Goal: Check status: Check status

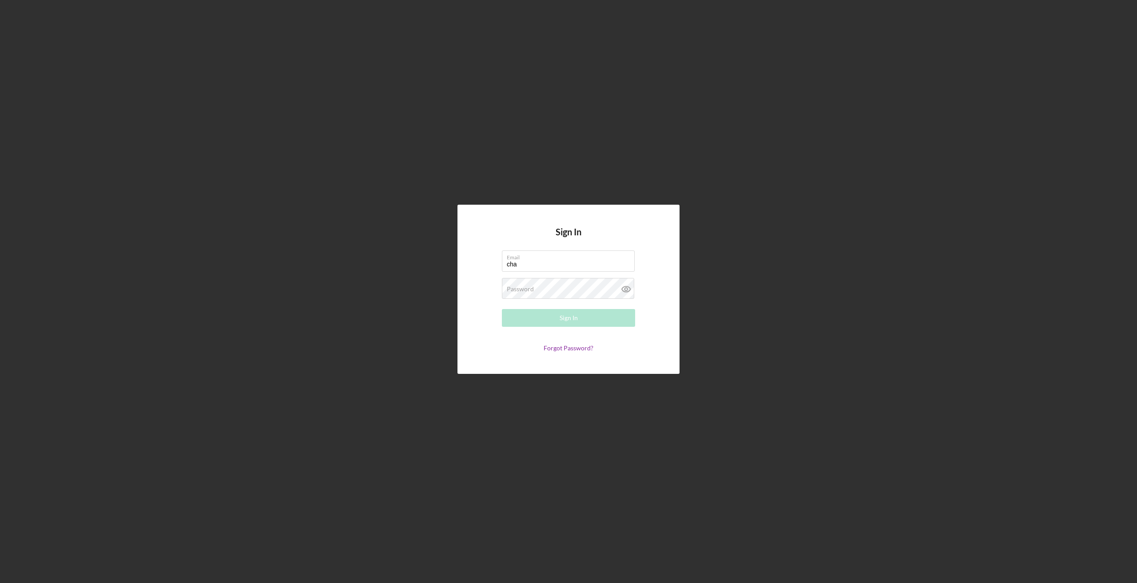
type input "[PERSON_NAME][EMAIL_ADDRESS][DOMAIN_NAME]"
click at [569, 320] on div "Sign In" at bounding box center [568, 318] width 18 height 18
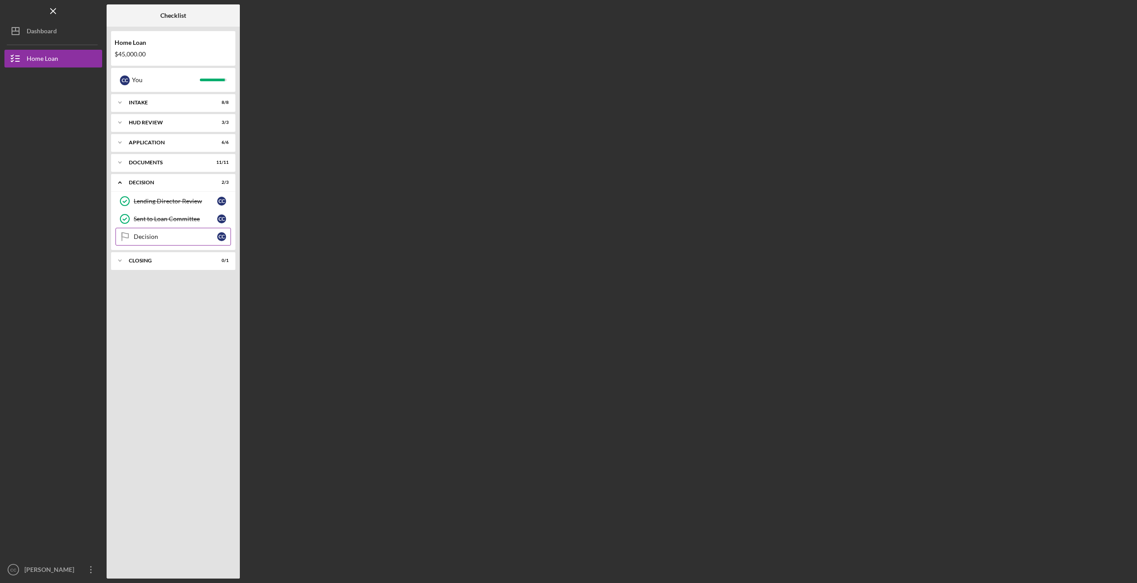
click at [131, 234] on icon "Decision" at bounding box center [125, 237] width 22 height 22
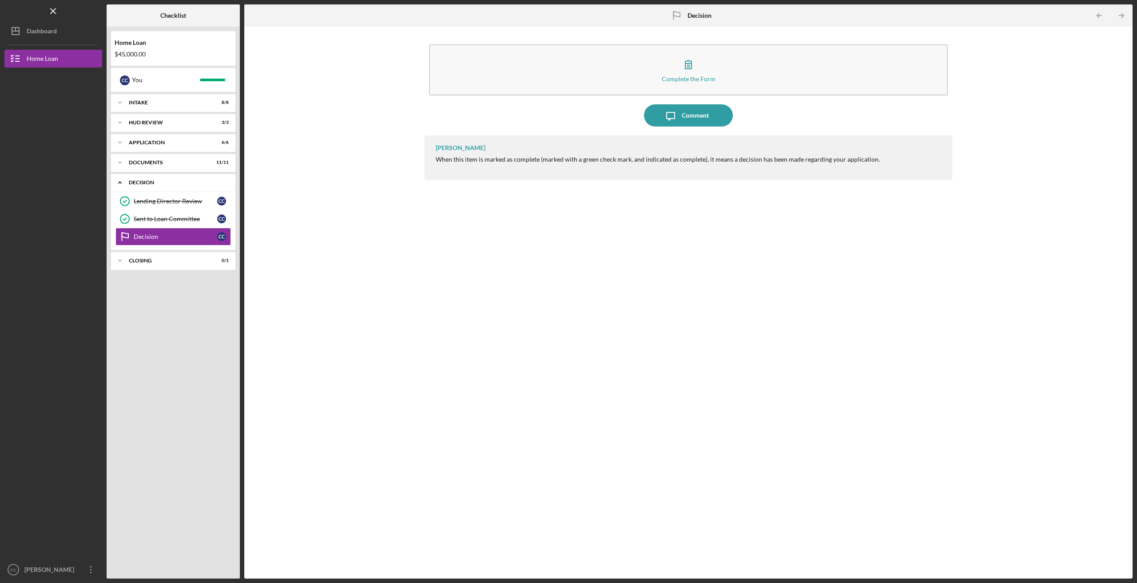
click at [118, 184] on icon "Icon/Expander" at bounding box center [120, 183] width 18 height 18
click at [117, 163] on icon "Icon/Expander" at bounding box center [120, 163] width 18 height 18
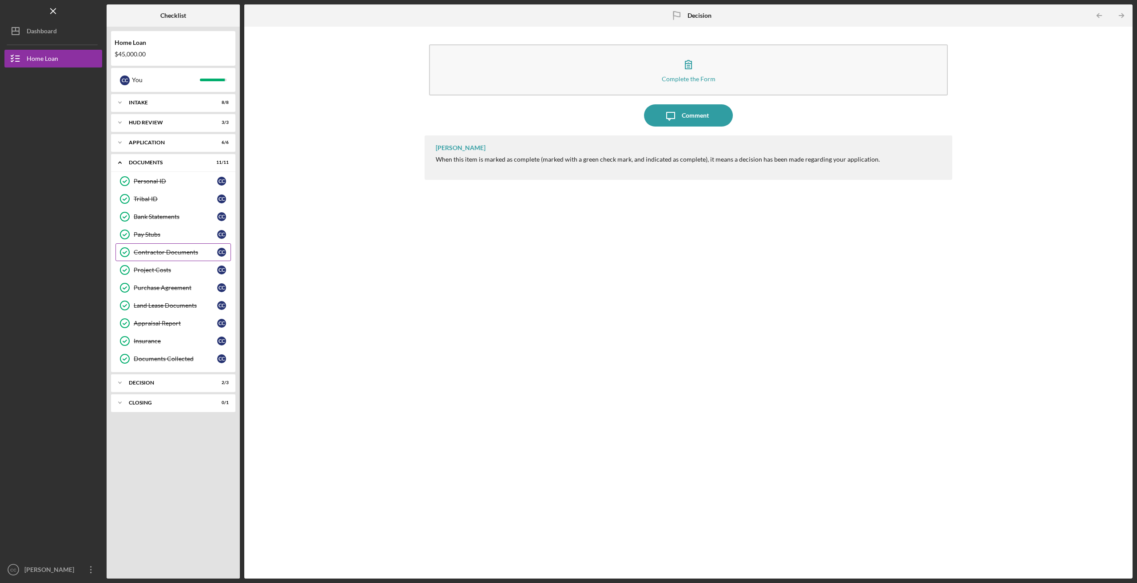
click at [148, 254] on div "Contractor Documents" at bounding box center [175, 252] width 83 height 7
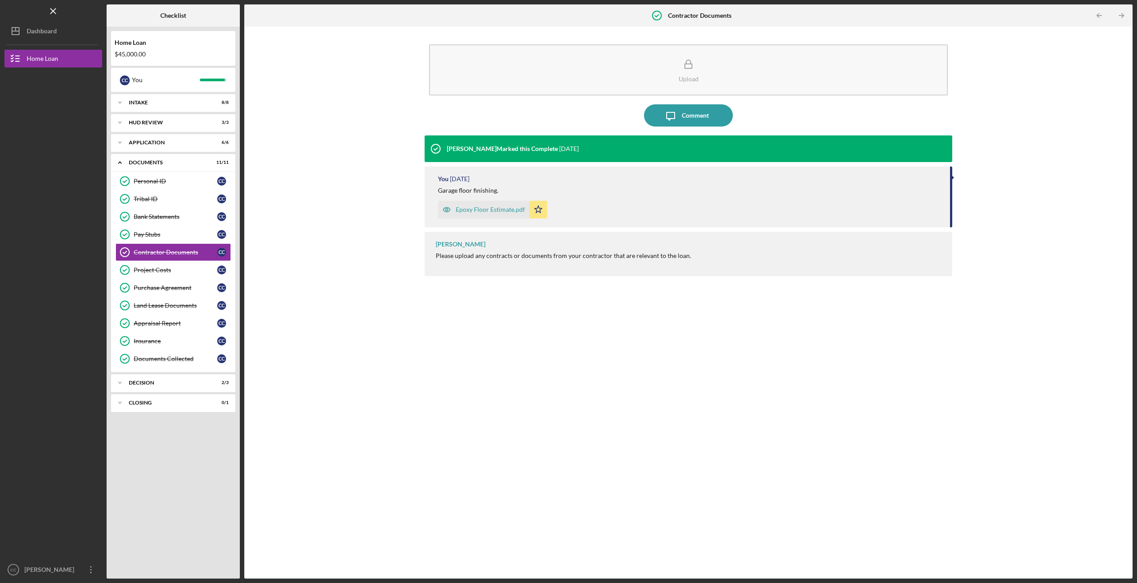
click at [482, 212] on div "Epoxy Floor Estimate.pdf" at bounding box center [490, 209] width 69 height 7
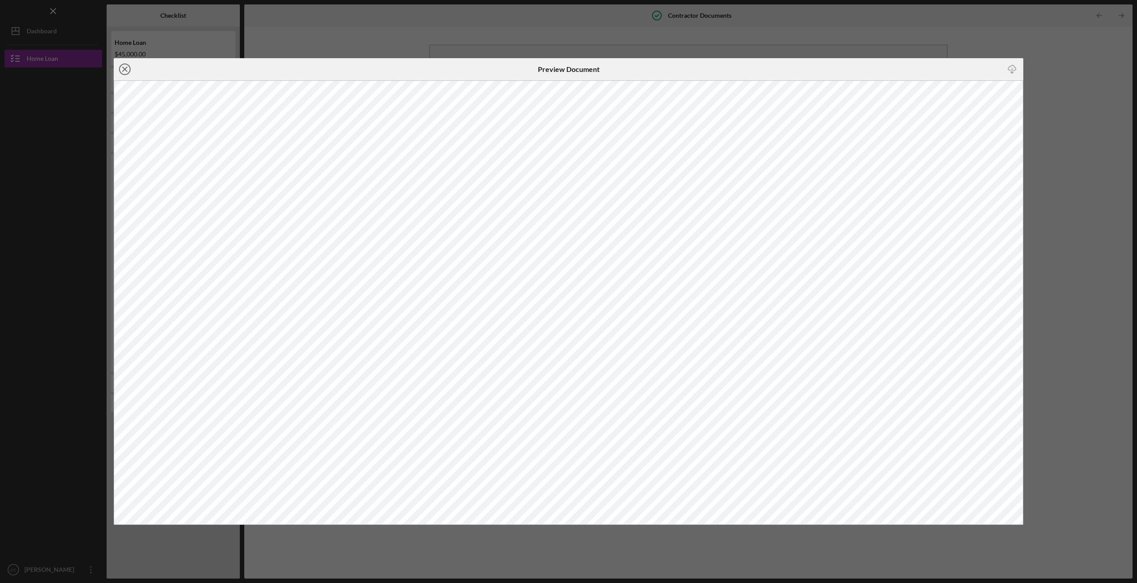
click at [122, 69] on icon "Icon/Close" at bounding box center [125, 69] width 22 height 22
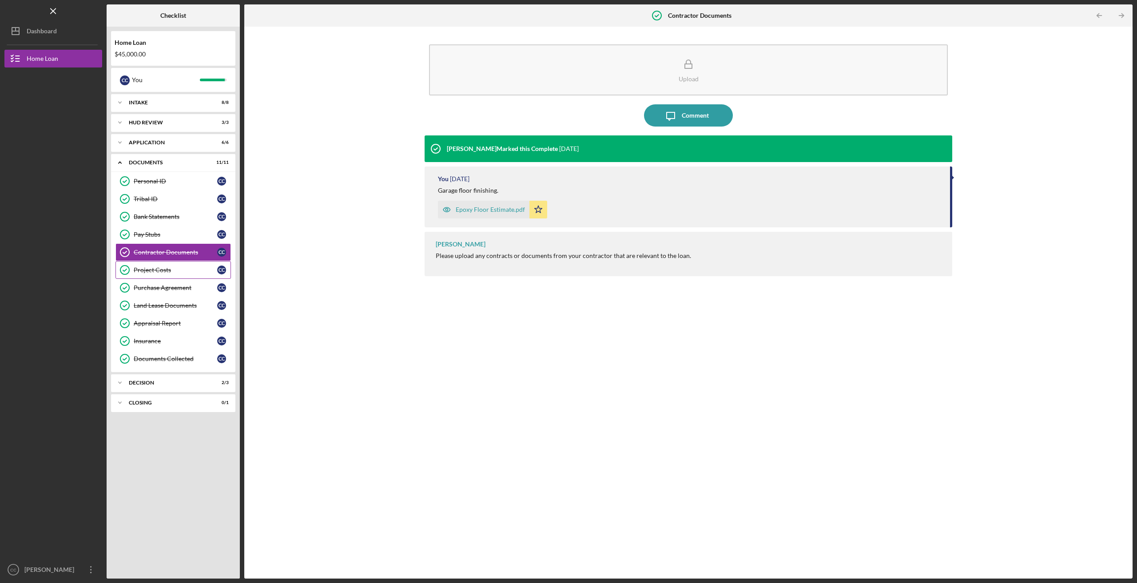
click at [148, 273] on link "Project Costs Project Costs C C" at bounding box center [172, 270] width 115 height 18
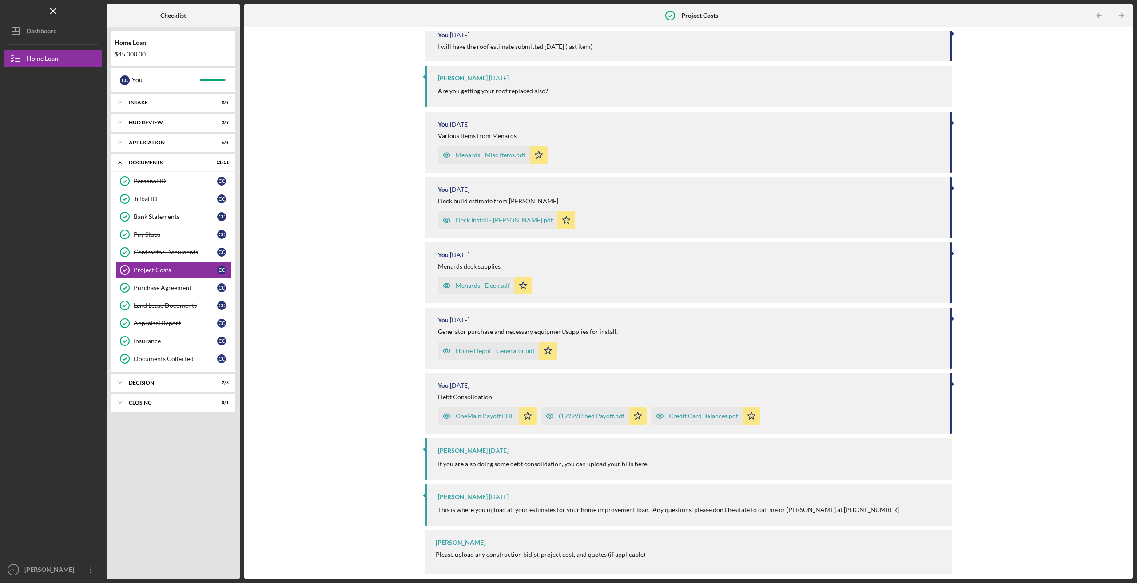
scroll to position [299, 0]
click at [163, 289] on div "Purchase Agreement" at bounding box center [175, 287] width 83 height 7
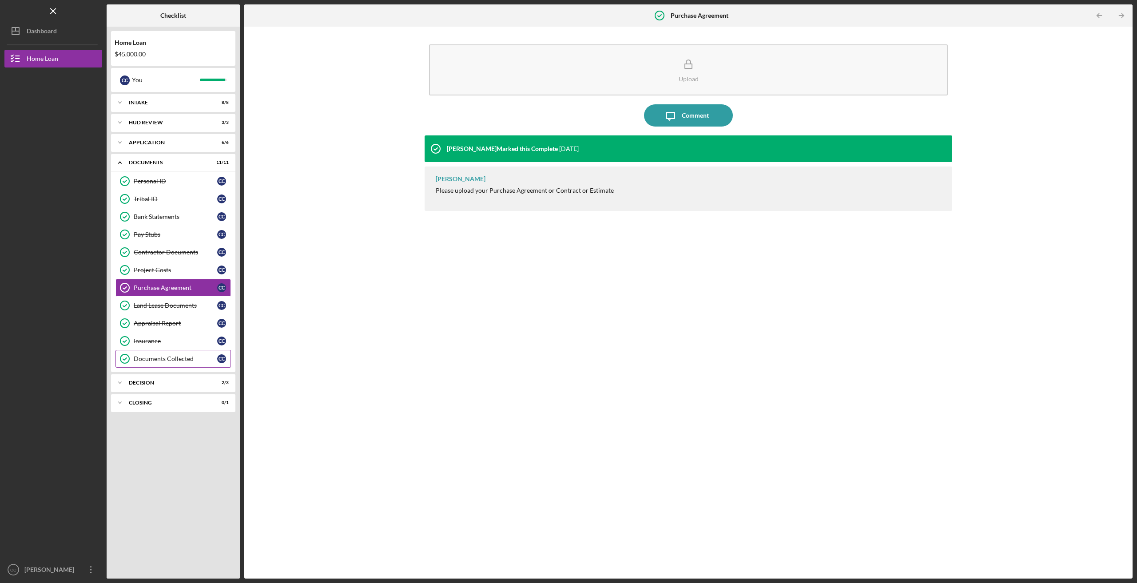
click at [148, 355] on div "Documents Collected" at bounding box center [175, 358] width 83 height 7
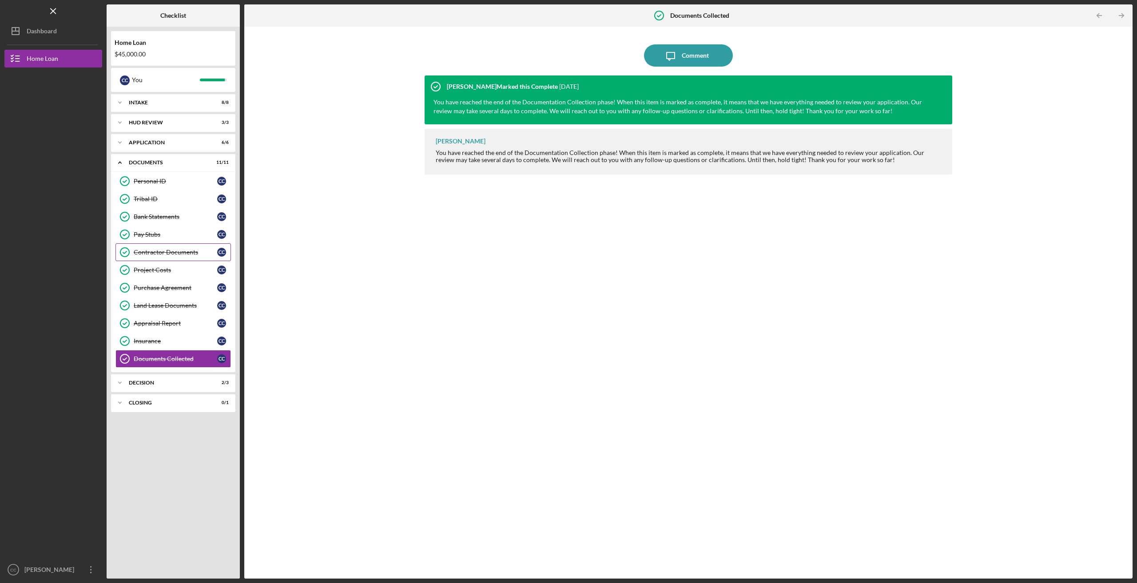
click at [160, 252] on div "Contractor Documents" at bounding box center [175, 252] width 83 height 7
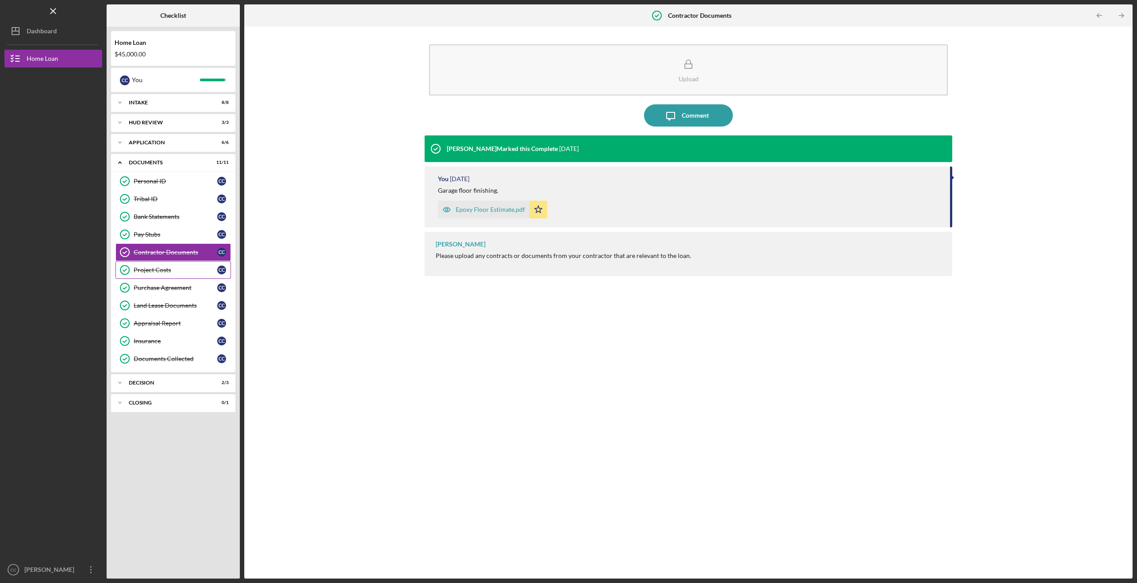
click at [152, 270] on div "Project Costs" at bounding box center [175, 269] width 83 height 7
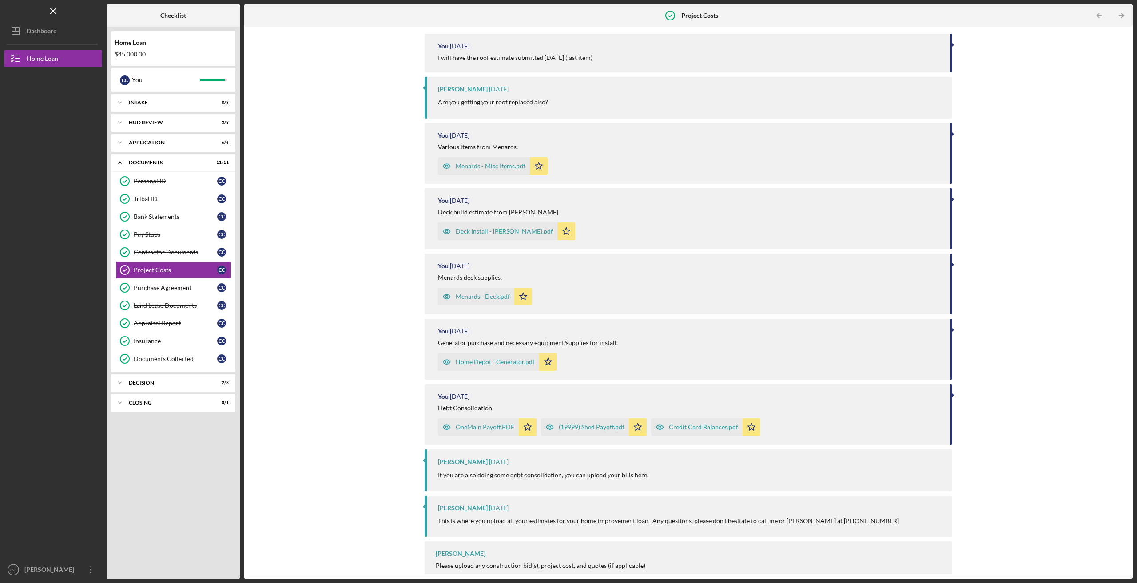
scroll to position [299, 0]
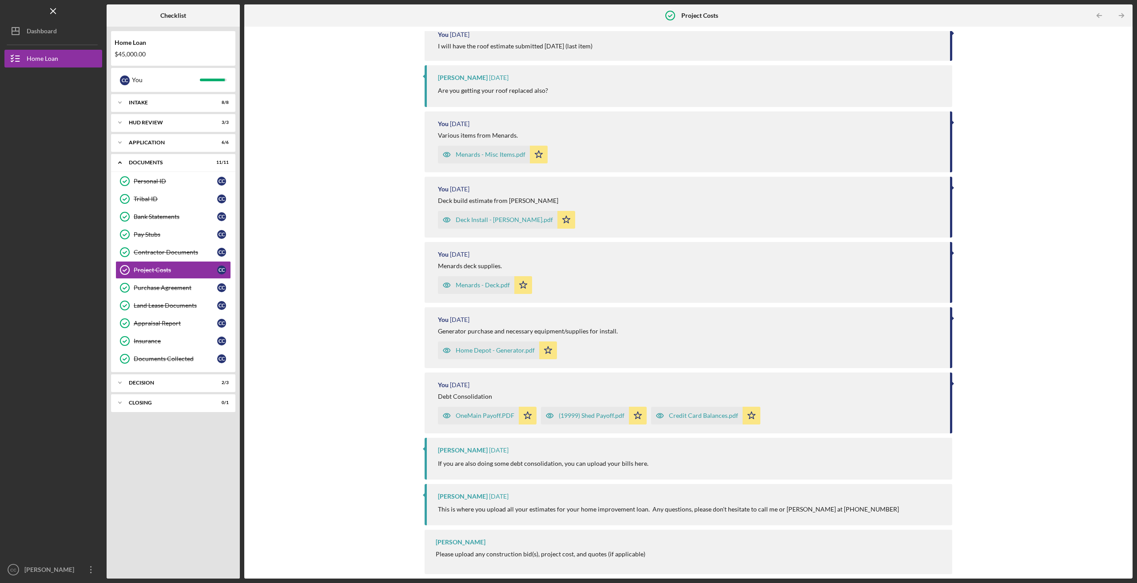
click at [499, 218] on div "Deck Install - [PERSON_NAME].pdf" at bounding box center [504, 219] width 97 height 7
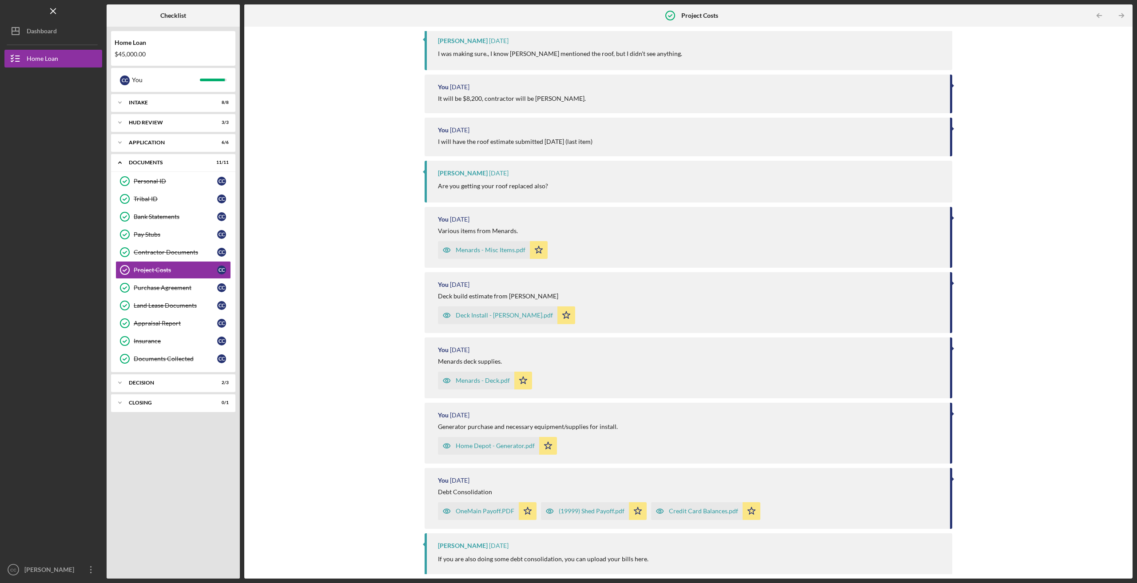
scroll to position [222, 0]
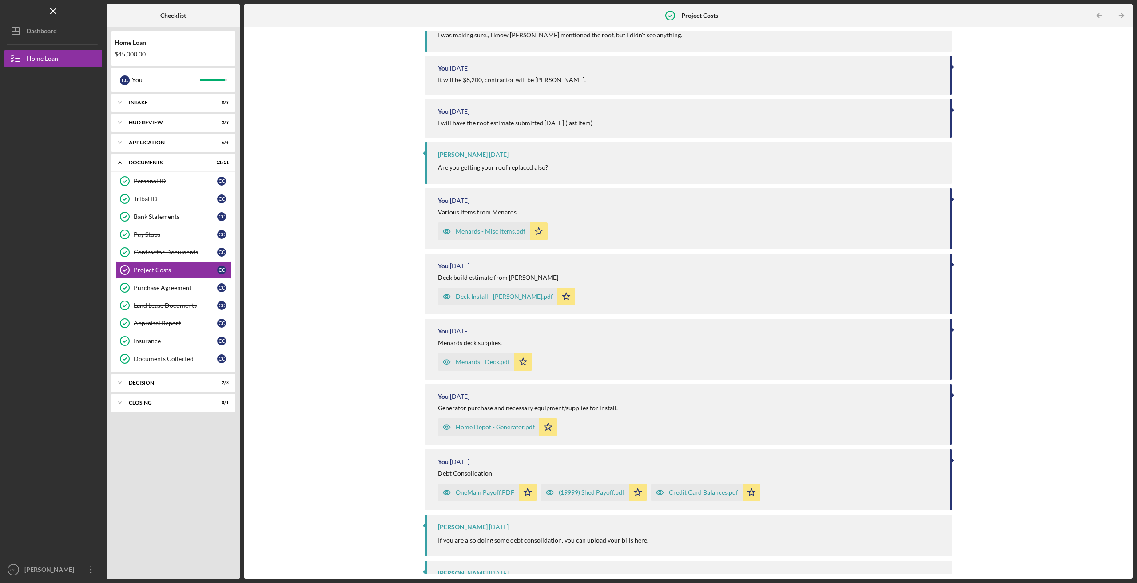
click at [461, 232] on div "Menards - Misc Items.pdf" at bounding box center [491, 231] width 70 height 7
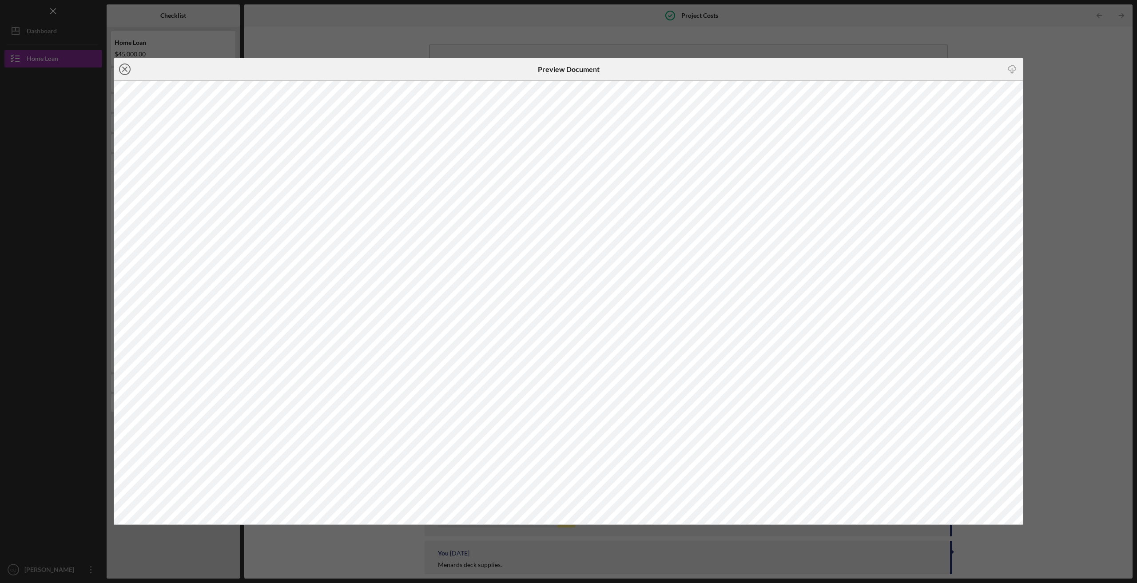
click at [121, 71] on icon "Icon/Close" at bounding box center [125, 69] width 22 height 22
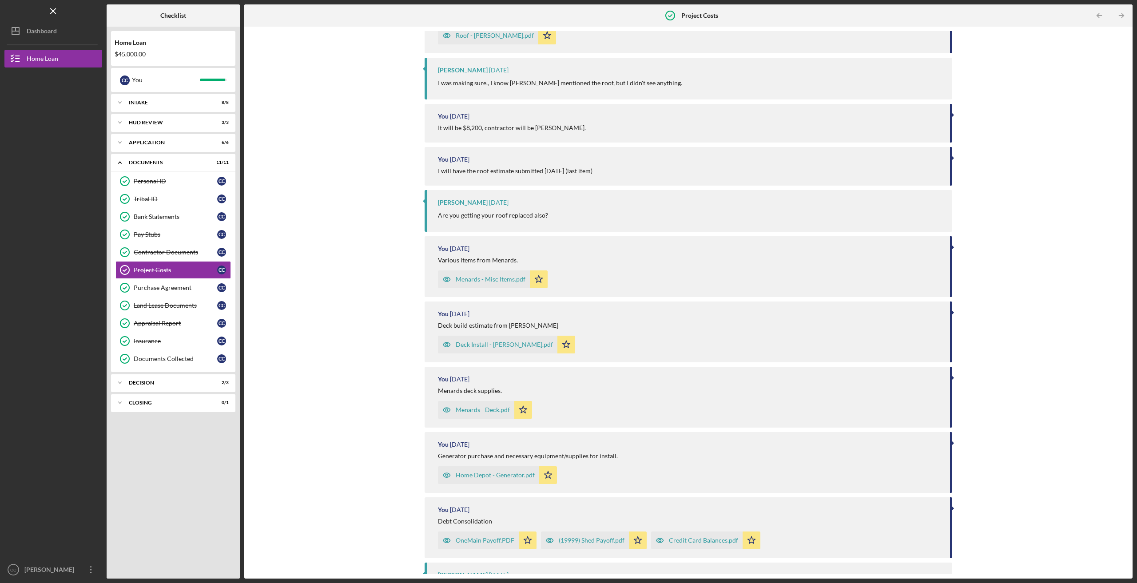
scroll to position [222, 0]
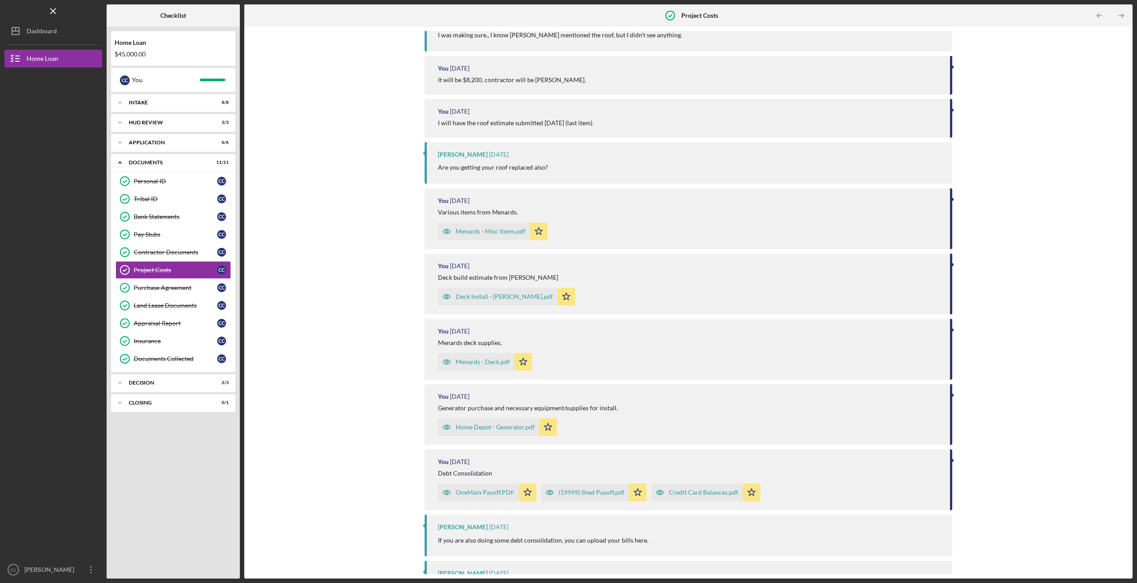
click at [477, 363] on div "Menards - Deck.pdf" at bounding box center [483, 361] width 54 height 7
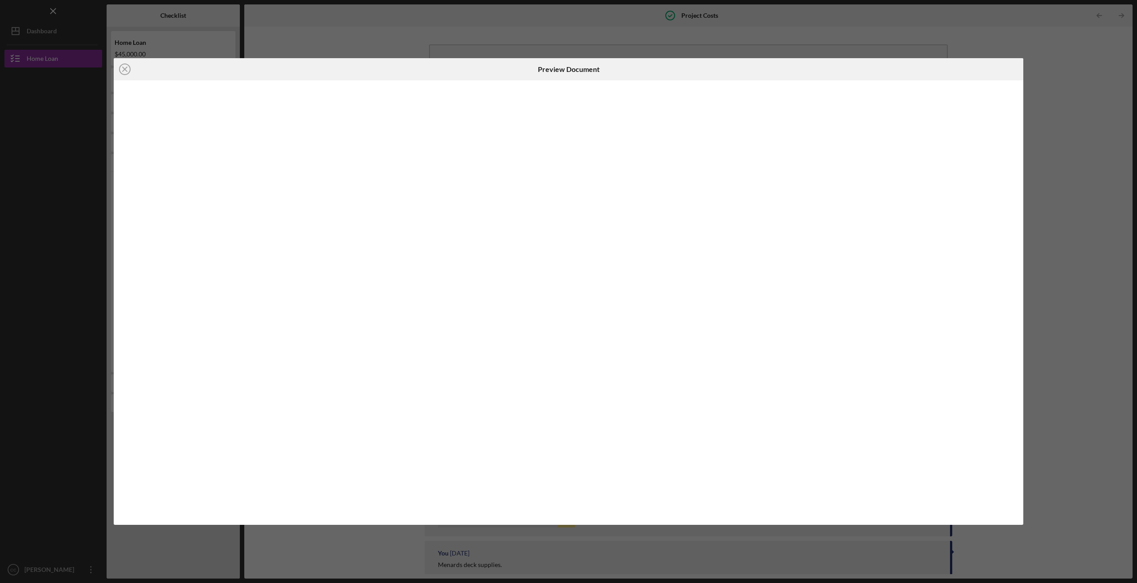
scroll to position [281, 0]
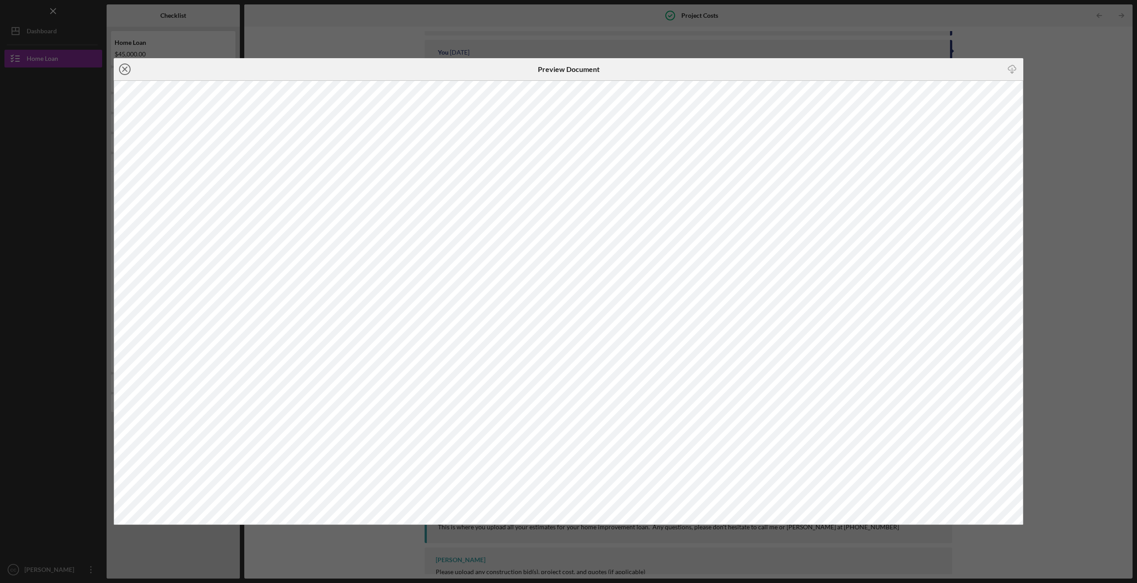
click at [125, 71] on icon "Icon/Close" at bounding box center [125, 69] width 22 height 22
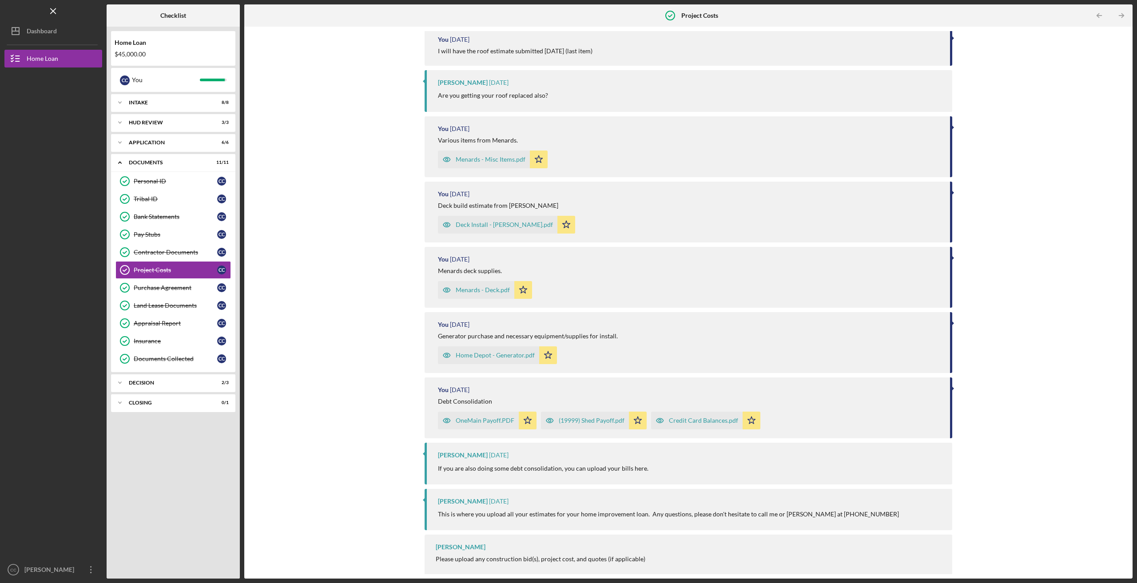
scroll to position [299, 0]
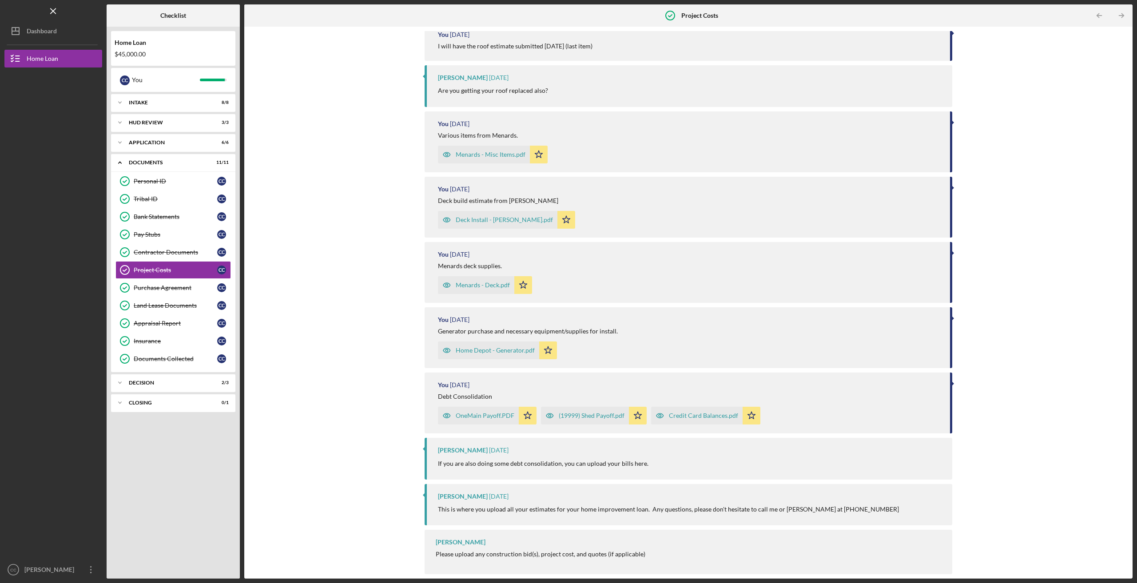
click at [463, 416] on div "OneMain Payoff.PDF" at bounding box center [485, 415] width 59 height 7
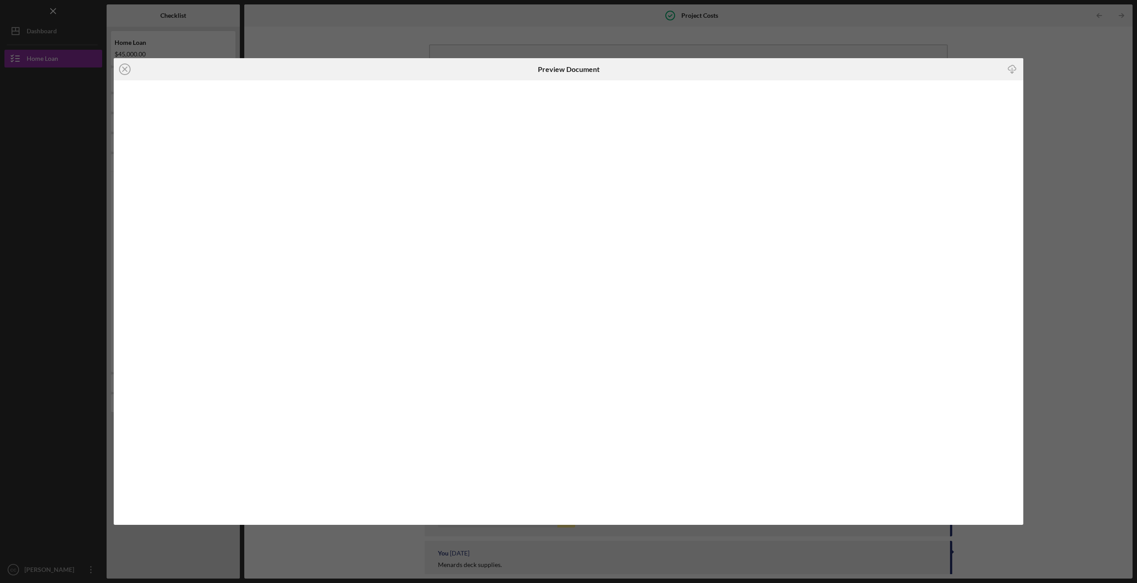
scroll to position [299, 0]
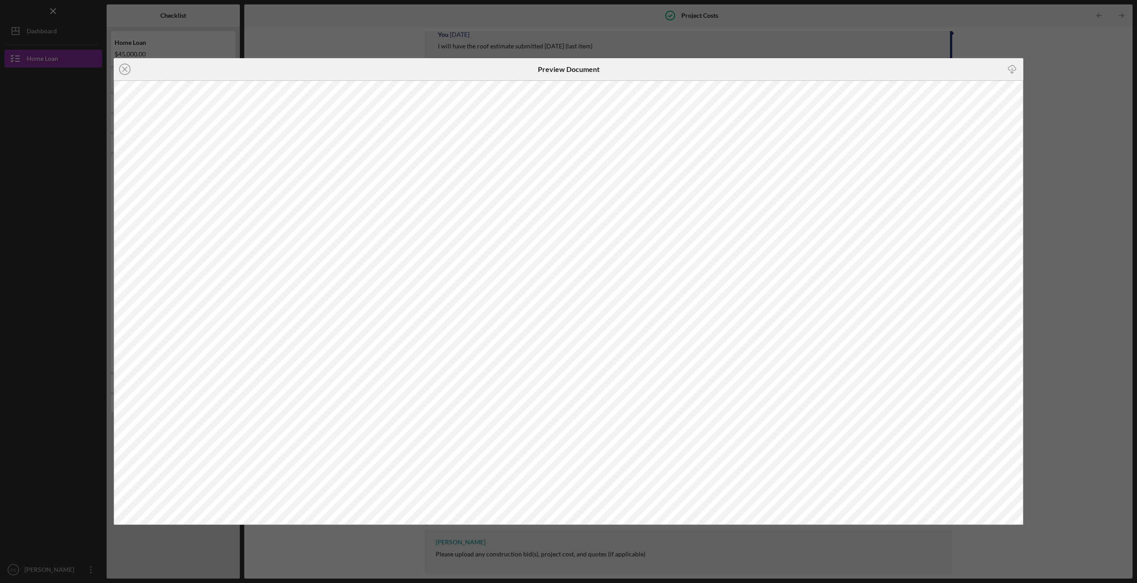
click at [127, 70] on icon "Icon/Close" at bounding box center [125, 69] width 22 height 22
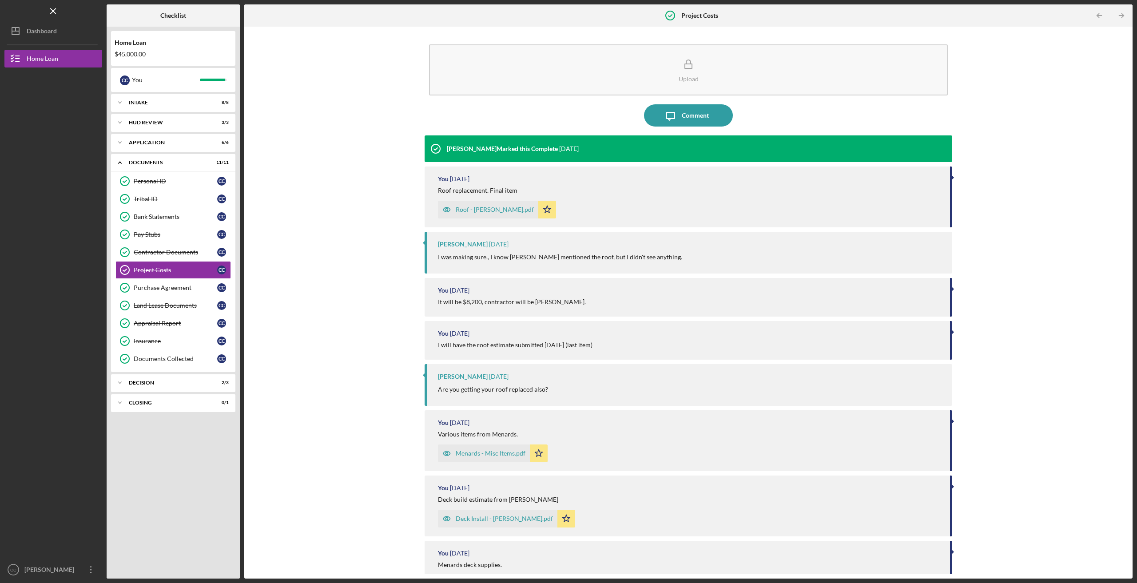
click at [468, 214] on div "Roof - [PERSON_NAME].pdf" at bounding box center [488, 210] width 100 height 18
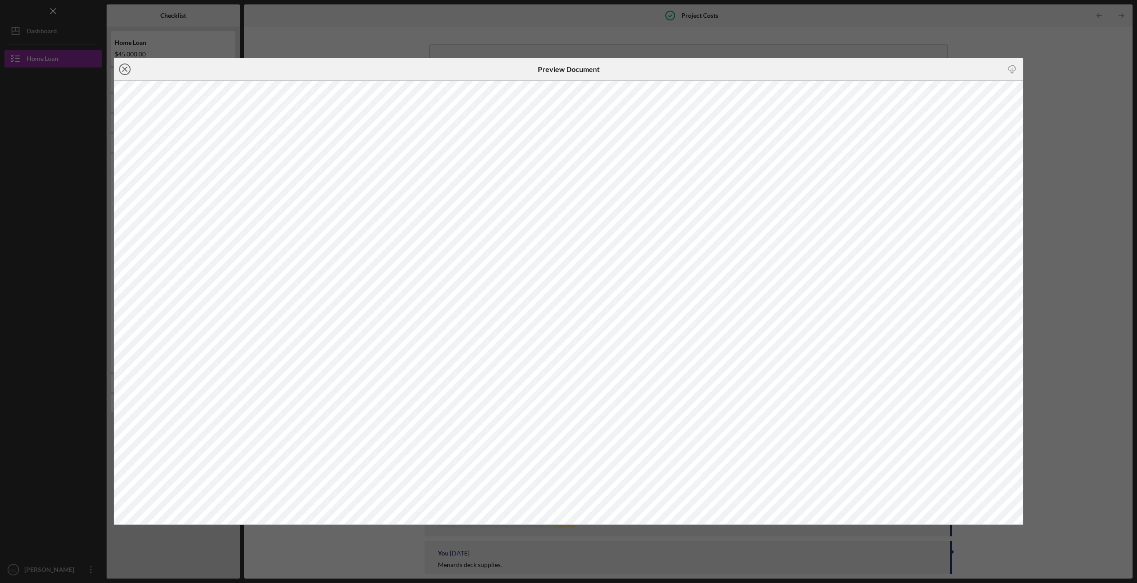
click at [126, 71] on line at bounding box center [125, 69] width 4 height 4
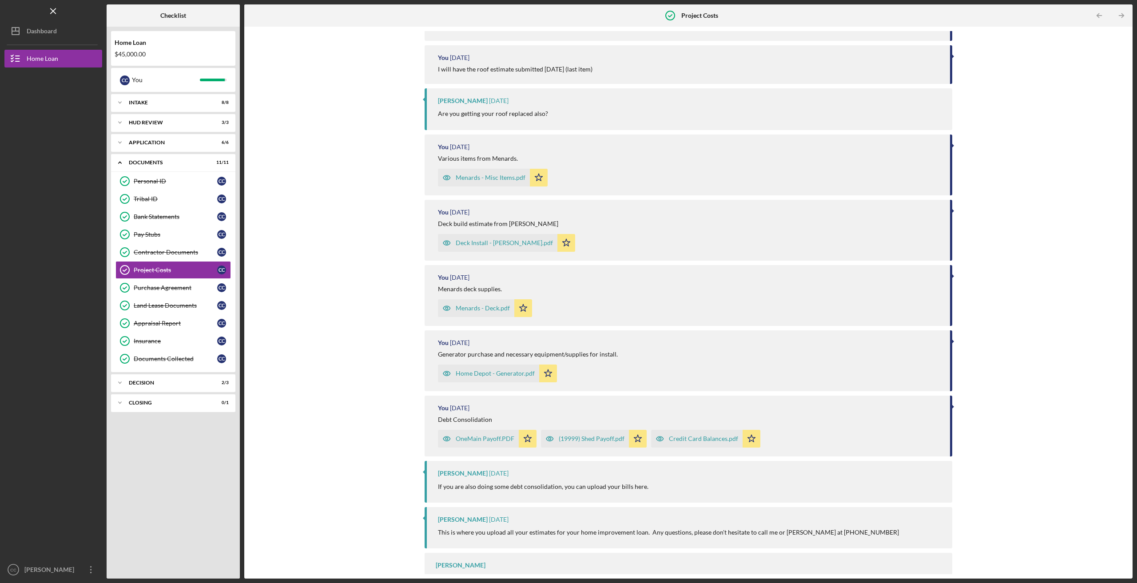
scroll to position [299, 0]
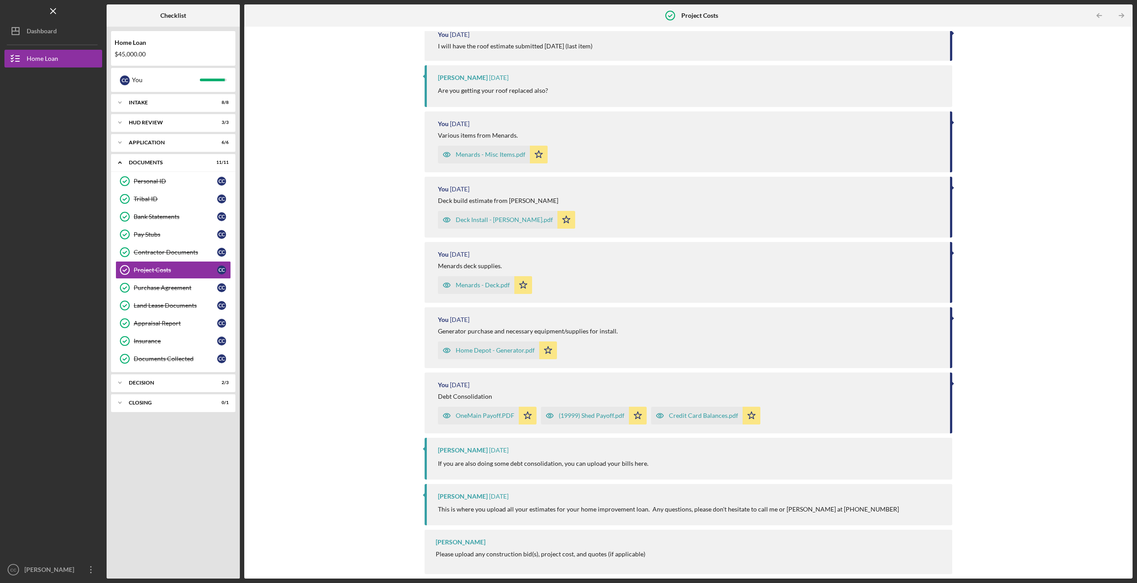
click at [477, 222] on div "Deck Install - [PERSON_NAME].pdf" at bounding box center [504, 219] width 97 height 7
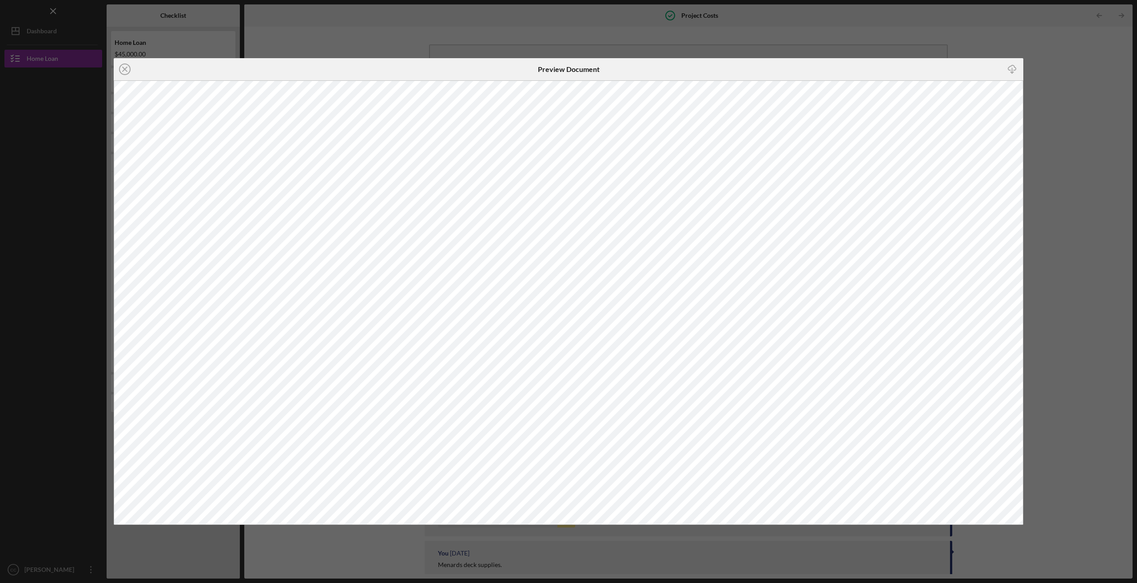
click at [125, 74] on icon "Icon/Close" at bounding box center [125, 69] width 22 height 22
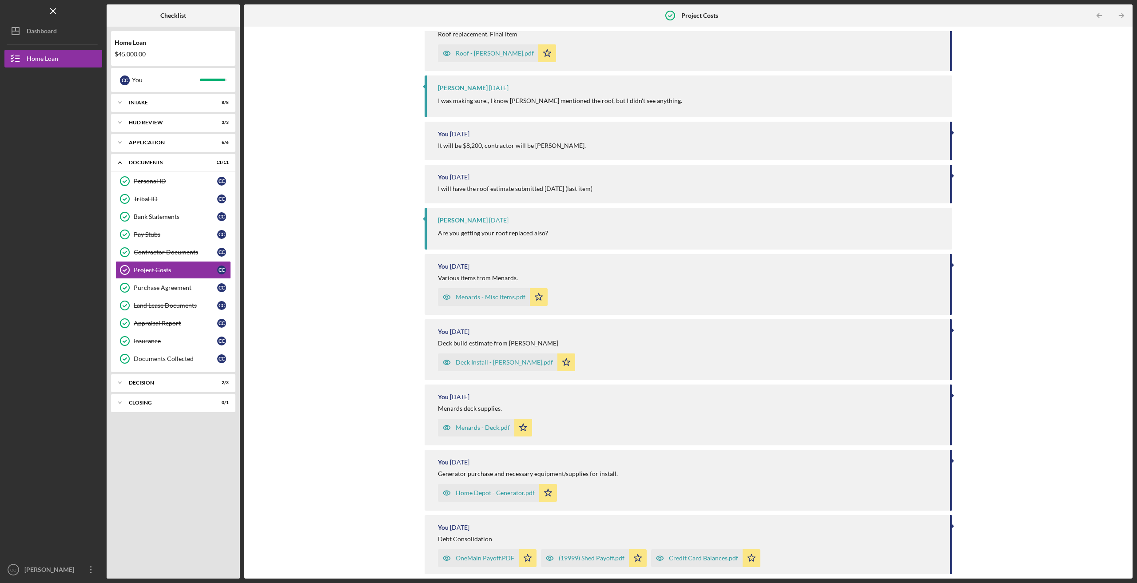
scroll to position [121, 0]
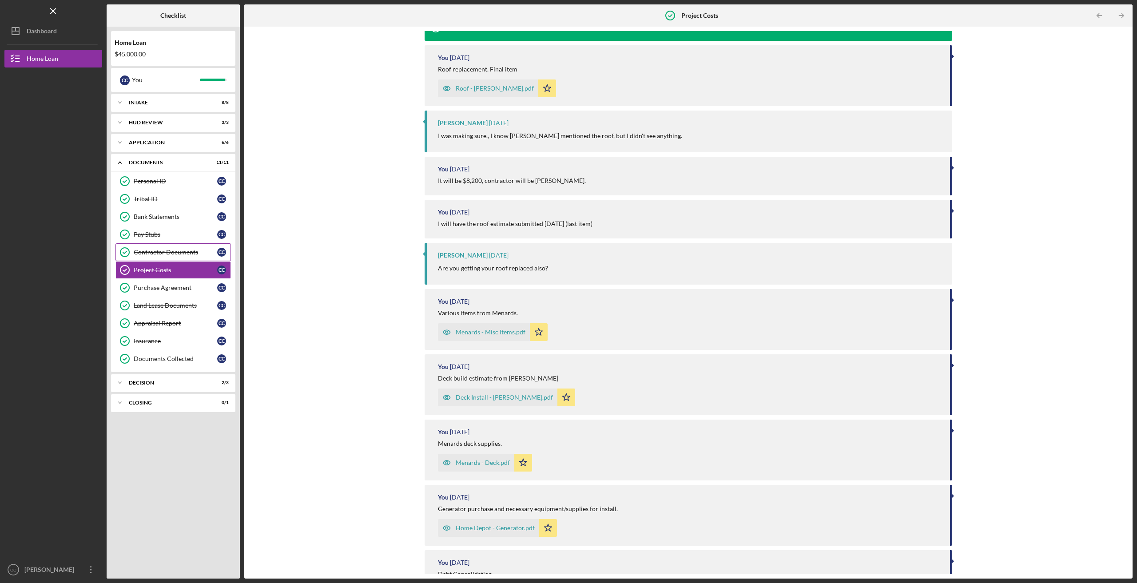
click at [162, 254] on div "Contractor Documents" at bounding box center [175, 252] width 83 height 7
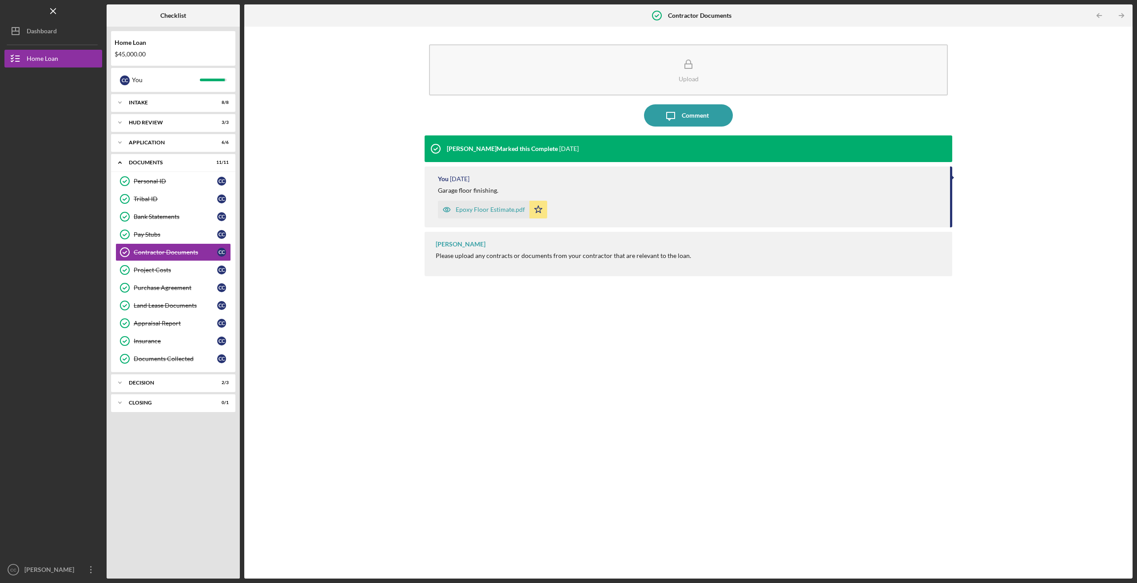
click at [478, 210] on div "Epoxy Floor Estimate.pdf" at bounding box center [490, 209] width 69 height 7
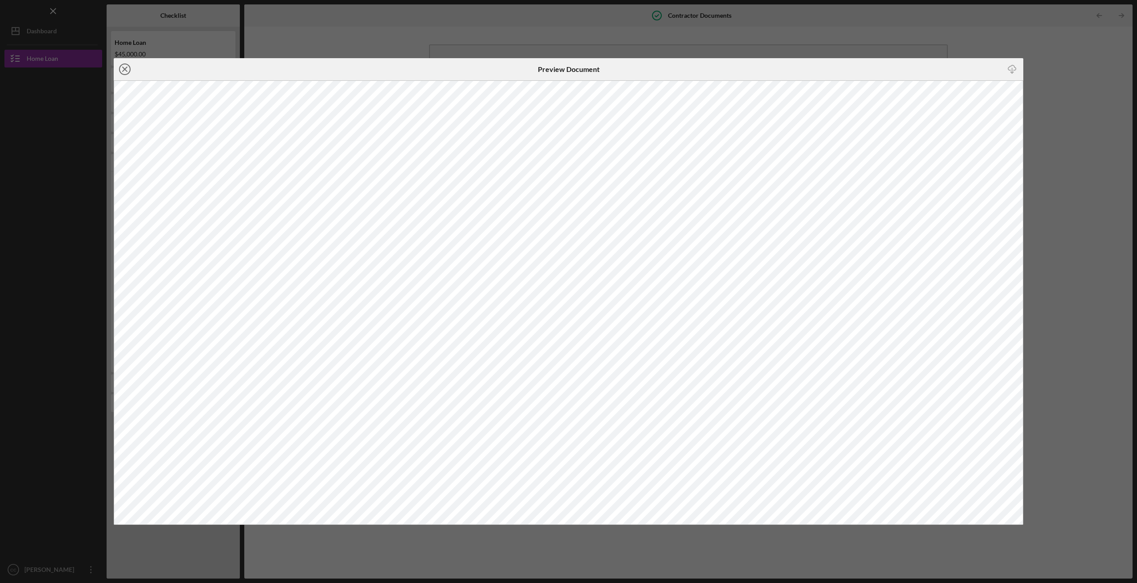
click at [123, 71] on icon "Icon/Close" at bounding box center [125, 69] width 22 height 22
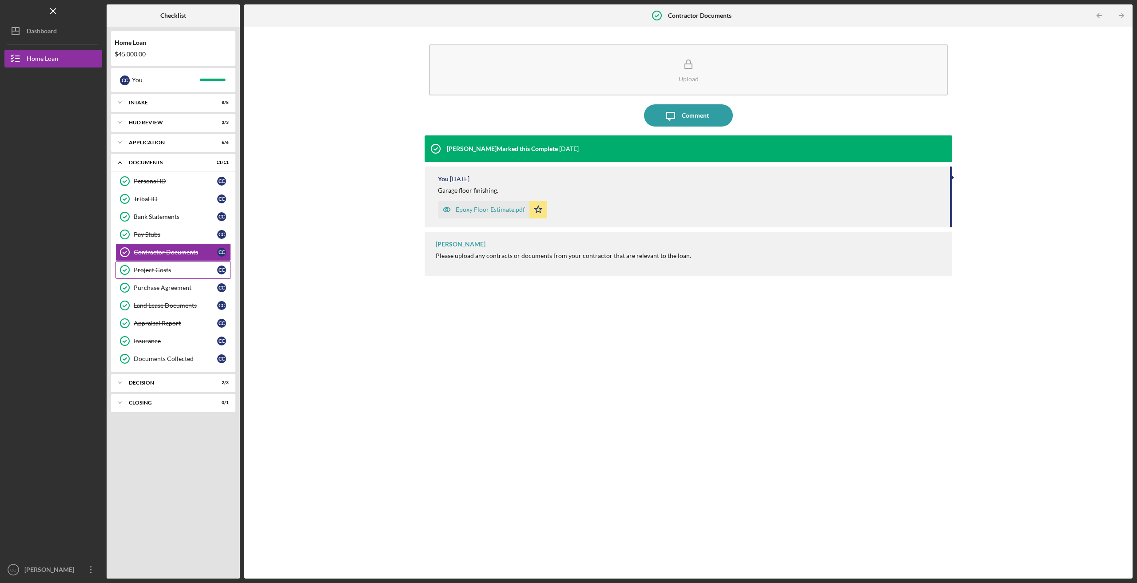
click at [164, 267] on div "Project Costs" at bounding box center [175, 269] width 83 height 7
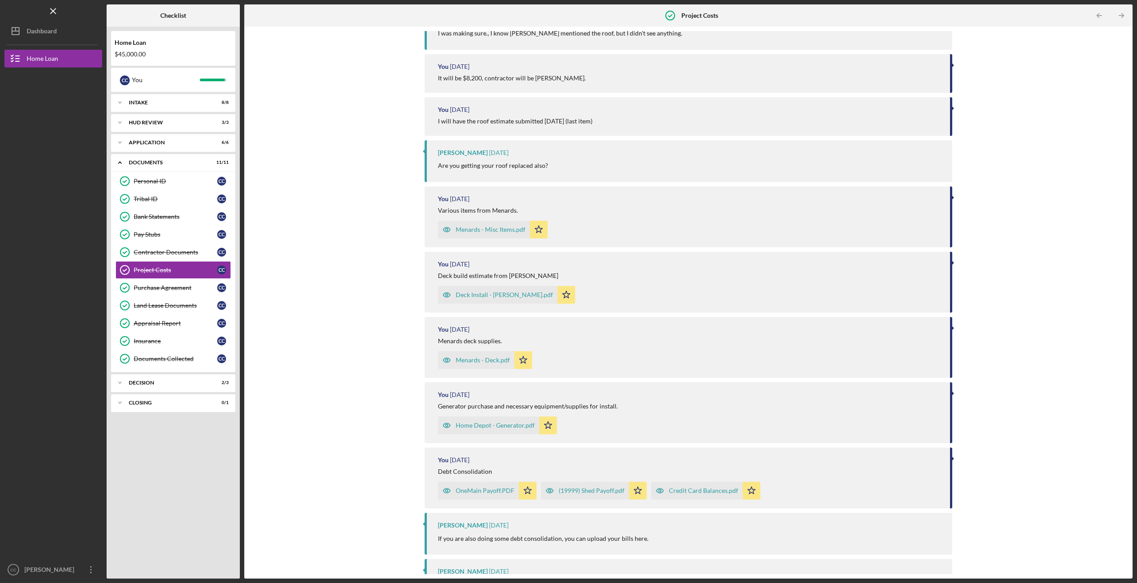
scroll to position [210, 0]
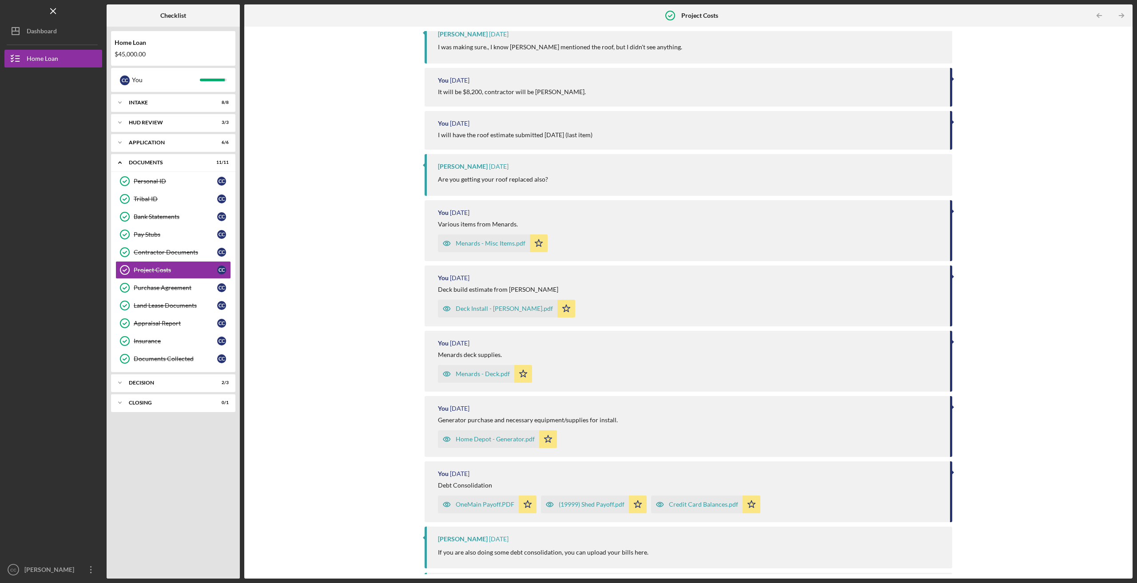
click at [597, 506] on div "(19999) Shed Payoff.pdf" at bounding box center [592, 504] width 66 height 7
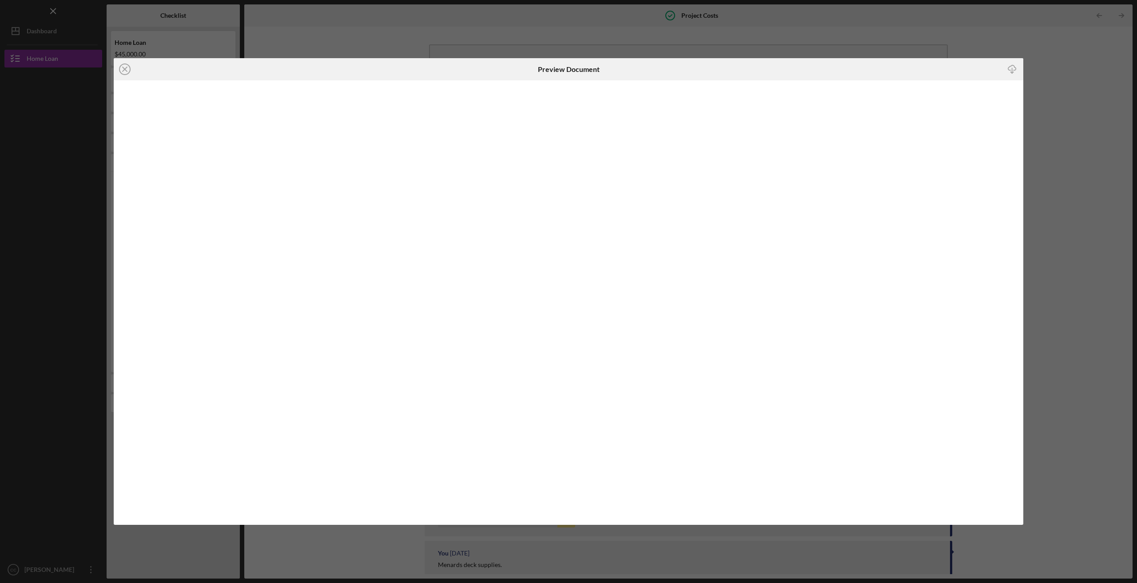
scroll to position [299, 0]
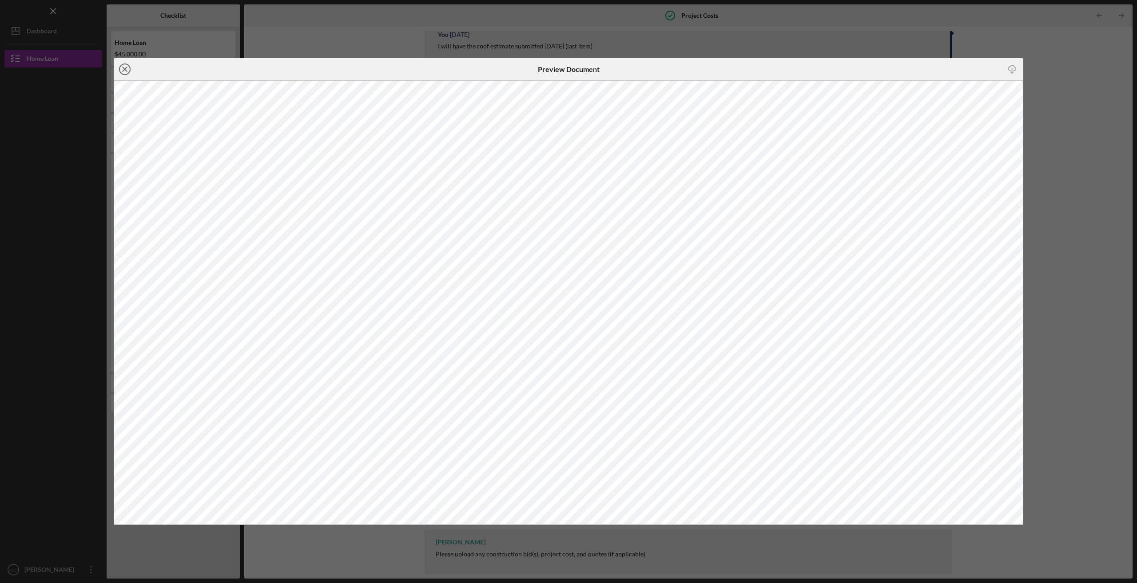
click at [123, 67] on line at bounding box center [125, 69] width 4 height 4
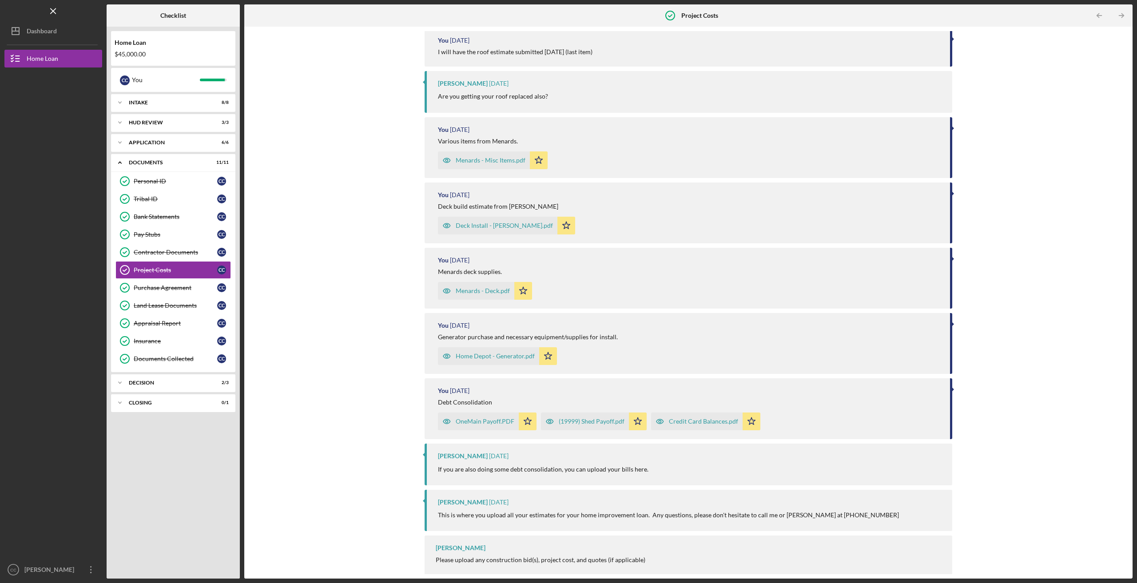
scroll to position [299, 0]
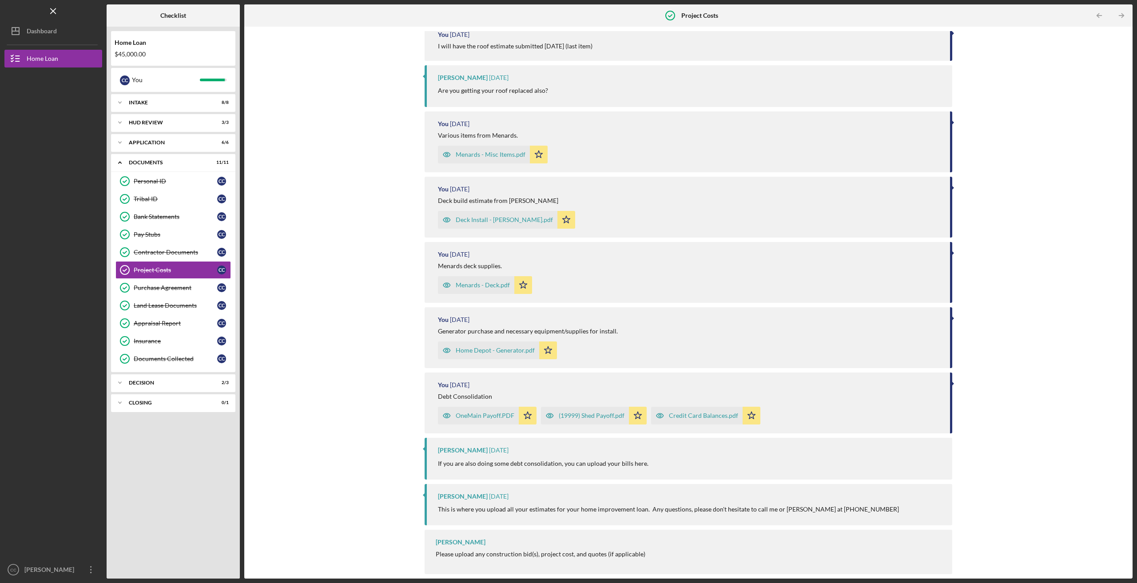
click at [697, 420] on div "Credit Card Balances.pdf" at bounding box center [696, 416] width 91 height 18
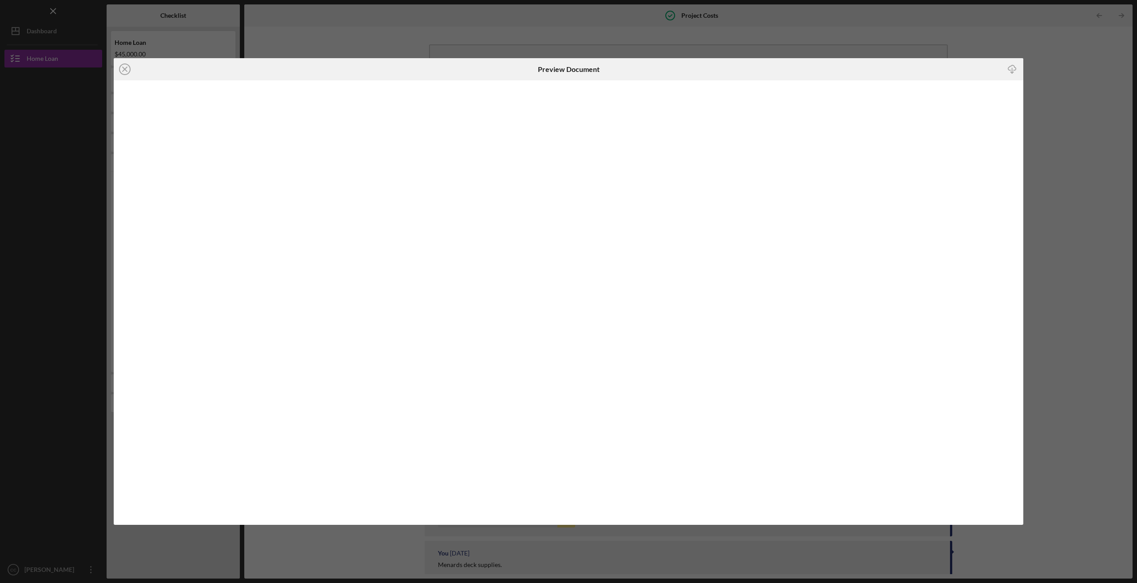
scroll to position [299, 0]
